Goal: Transaction & Acquisition: Book appointment/travel/reservation

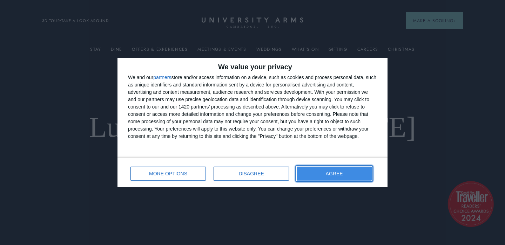
click at [328, 175] on span "AGREE" at bounding box center [334, 173] width 17 height 5
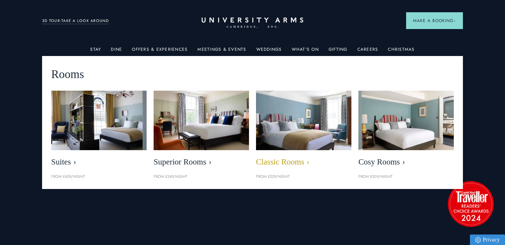
click at [314, 125] on img at bounding box center [304, 120] width 110 height 69
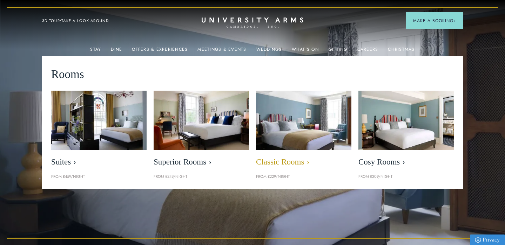
click at [342, 113] on img at bounding box center [304, 120] width 110 height 69
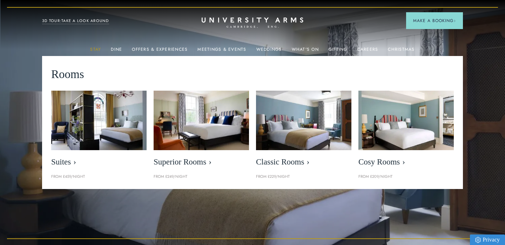
click at [99, 48] on link "Stay" at bounding box center [95, 51] width 11 height 9
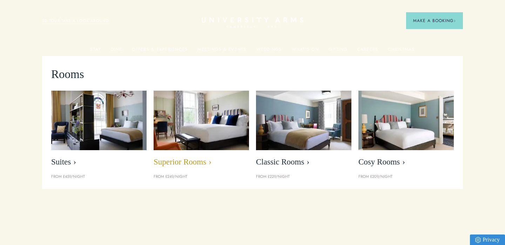
click at [199, 115] on img at bounding box center [201, 120] width 110 height 69
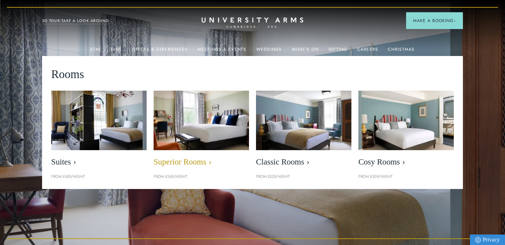
click at [170, 163] on span "Superior Rooms" at bounding box center [200, 162] width 95 height 10
